Goal: Complete application form

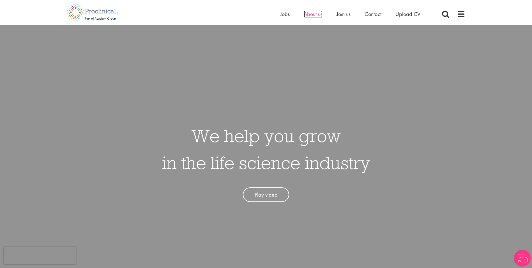
click at [319, 15] on span "About us" at bounding box center [313, 13] width 19 height 7
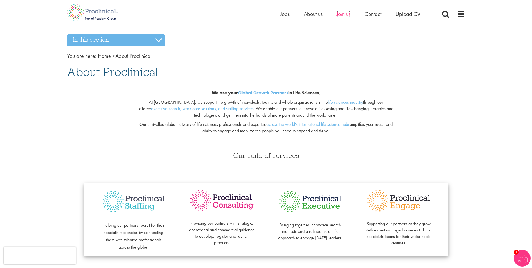
click at [345, 14] on span "Join us" at bounding box center [344, 13] width 14 height 7
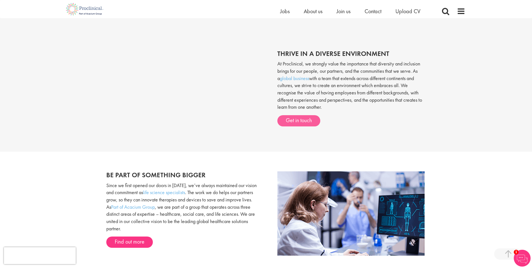
scroll to position [239, 0]
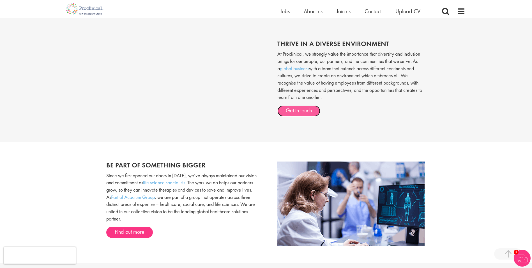
click at [308, 108] on link "Get in touch" at bounding box center [299, 110] width 43 height 11
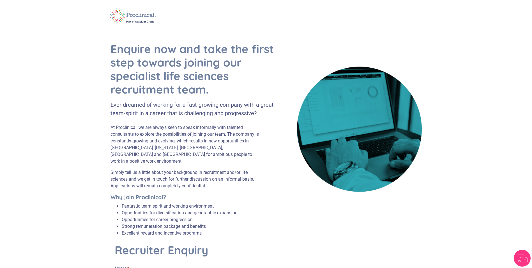
drag, startPoint x: 143, startPoint y: 71, endPoint x: 191, endPoint y: 96, distance: 53.9
click at [191, 96] on h1 "Enquire now and take the first step towards joining our specialist life science…" at bounding box center [193, 69] width 165 height 54
drag, startPoint x: 191, startPoint y: 96, endPoint x: 218, endPoint y: 134, distance: 46.1
click at [218, 134] on p "At Proclinical, we are always keen to speak informally with talented consultant…" at bounding box center [186, 144] width 151 height 40
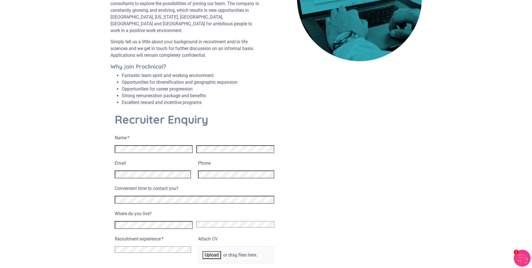
scroll to position [140, 0]
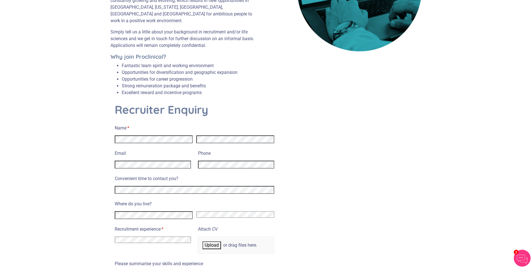
select select "United Kingdom"
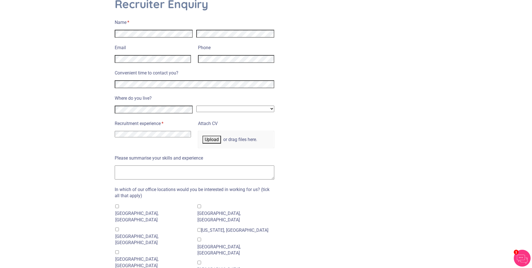
scroll to position [253, 0]
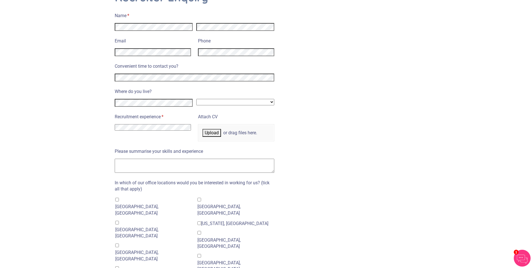
click at [163, 124] on select "I have no previous experience working in recruitment I have recruitment experie…" at bounding box center [153, 127] width 76 height 6
click at [79, 149] on section "Enquire now and take the first step towards joining our specialist life science…" at bounding box center [266, 99] width 532 height 646
click at [171, 124] on select "I have no previous experience working in recruitment I have recruitment experie…" at bounding box center [153, 127] width 76 height 6
select select "I have no previous experience working in recruitment"
click at [115, 124] on select "I have no previous experience working in recruitment I have recruitment experie…" at bounding box center [153, 127] width 76 height 6
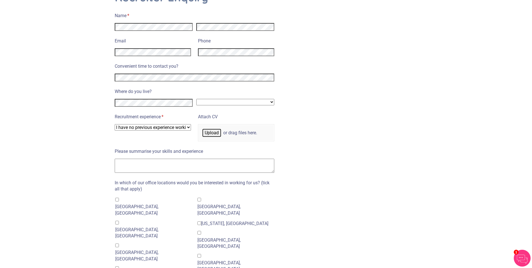
click at [213, 130] on span "Upload" at bounding box center [212, 132] width 14 height 5
click at [173, 159] on textarea "Please summarise your skills and experience" at bounding box center [195, 166] width 160 height 14
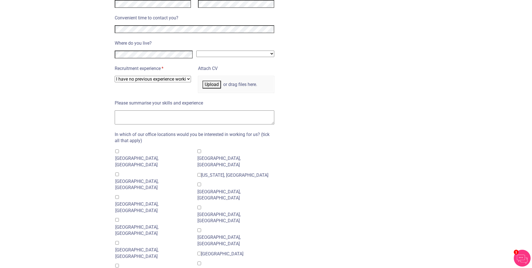
scroll to position [309, 0]
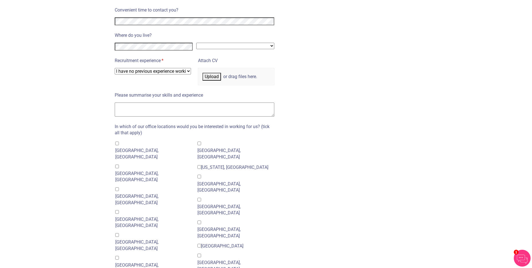
click at [132, 147] on div "London, UK" at bounding box center [153, 153] width 77 height 13
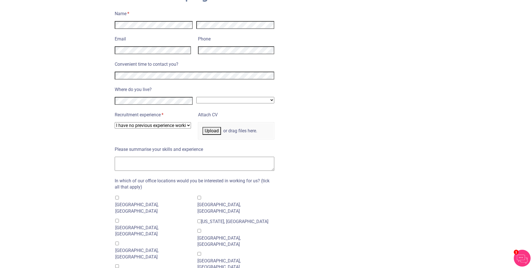
scroll to position [253, 0]
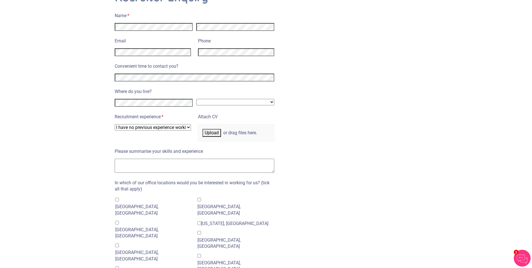
click at [178, 159] on textarea "Please summarise your skills and experience" at bounding box center [195, 166] width 160 height 14
click at [158, 164] on textarea "Please summarise your skills and experience" at bounding box center [195, 166] width 160 height 14
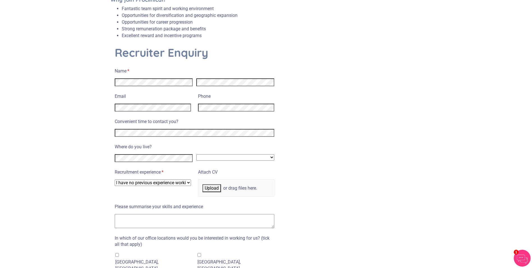
scroll to position [225, 0]
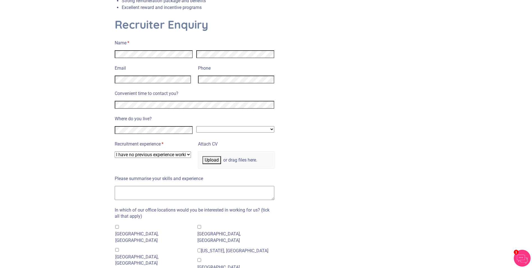
click at [215, 188] on textarea "Please summarise your skills and experience" at bounding box center [195, 193] width 160 height 14
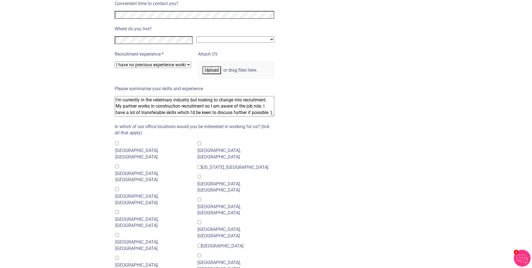
scroll to position [316, 0]
type textarea "I'm currently in the veterinary industry but looking to change into recruitment…"
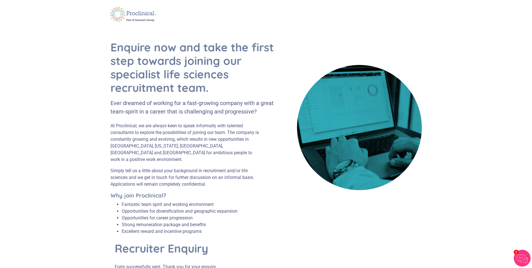
scroll to position [0, 0]
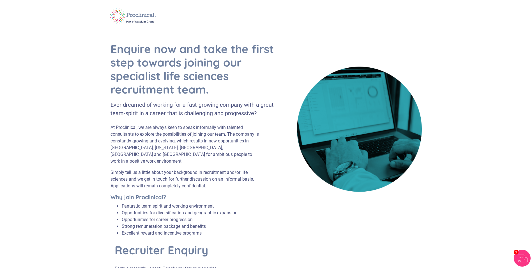
click at [517, 254] on span "1" at bounding box center [516, 252] width 5 height 5
